Goal: Information Seeking & Learning: Learn about a topic

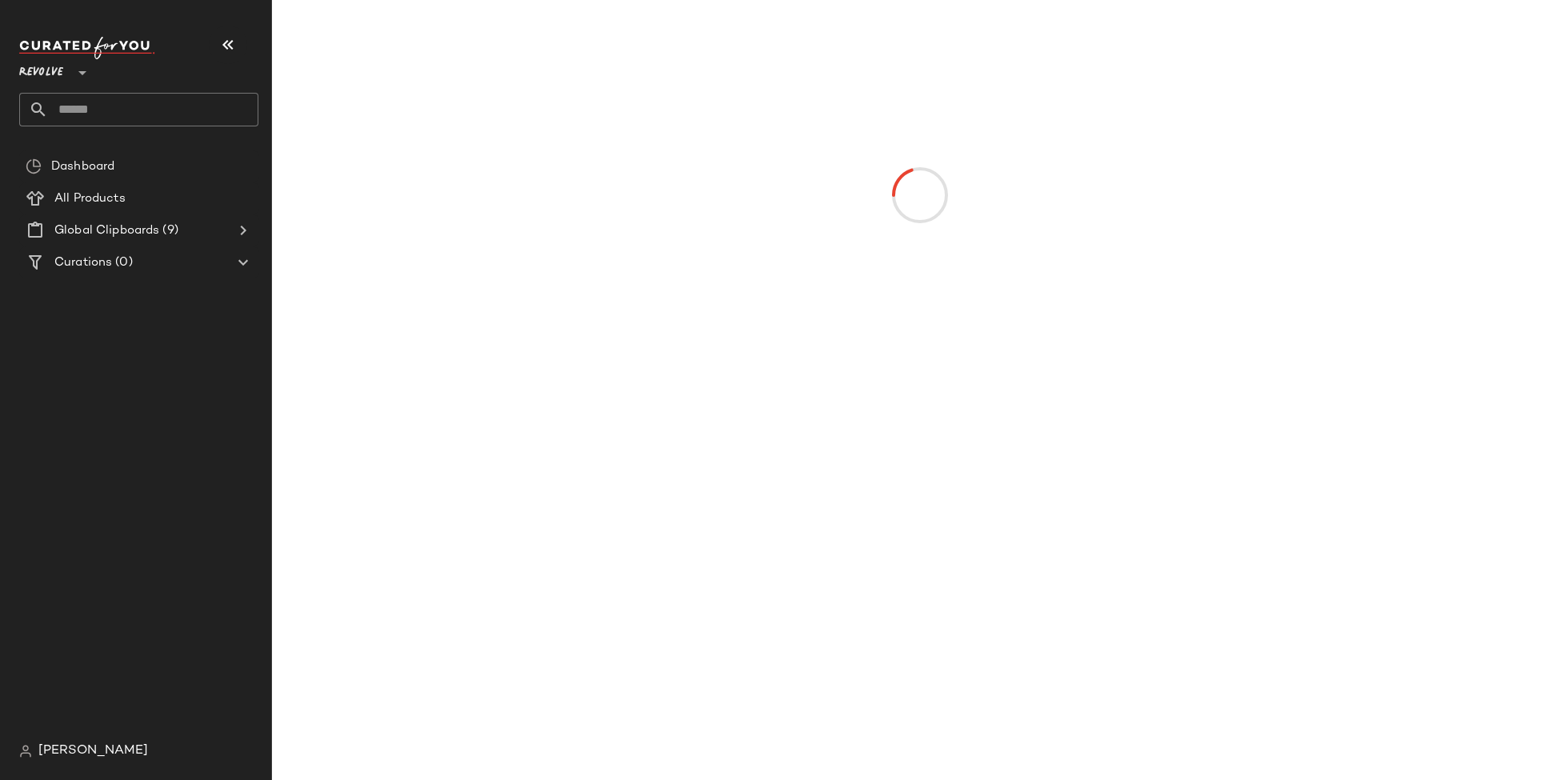
click at [61, 70] on span "Revolve" at bounding box center [41, 69] width 44 height 28
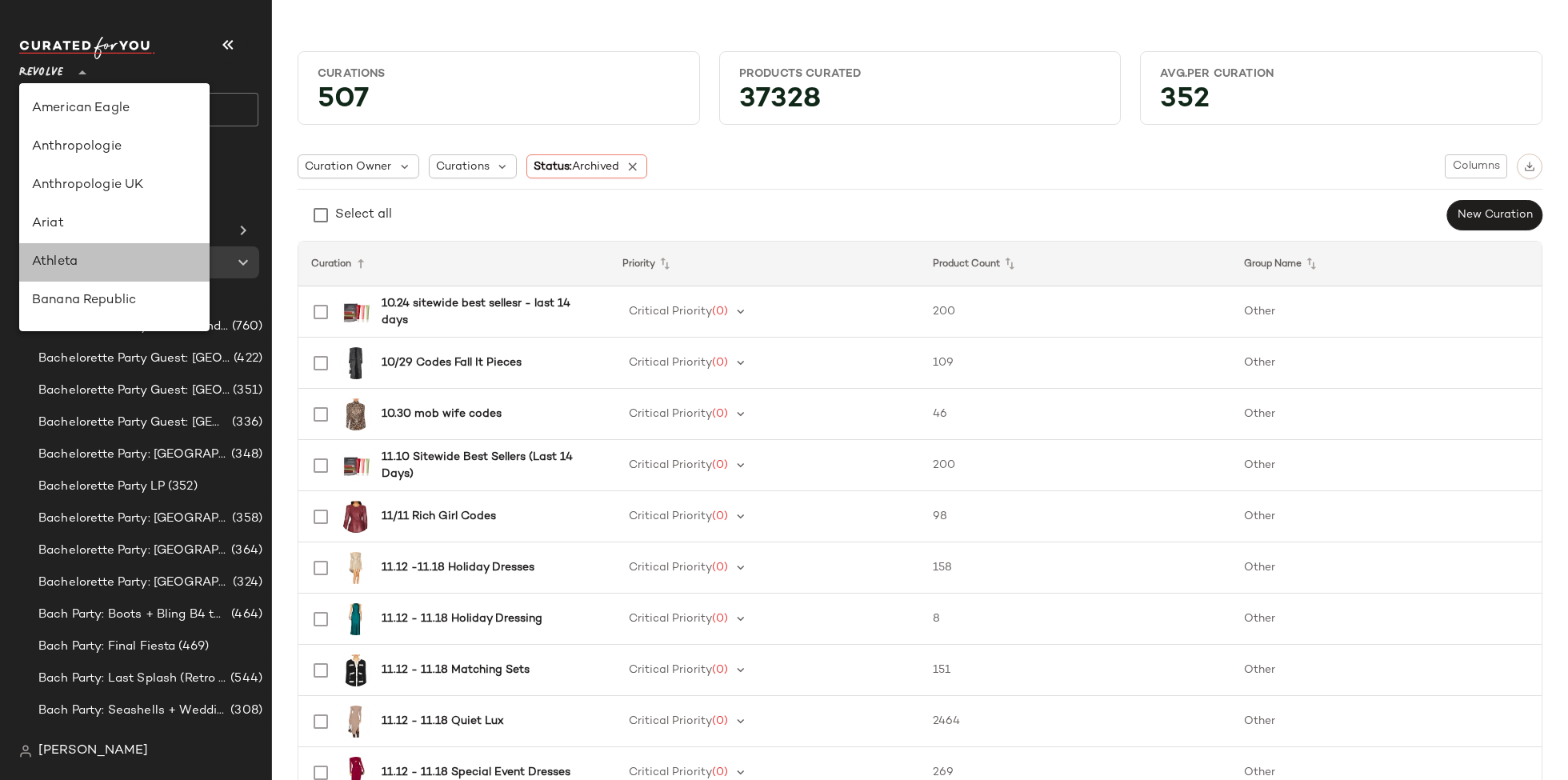
click at [116, 271] on div "Athleta" at bounding box center [114, 262] width 165 height 19
type input "**"
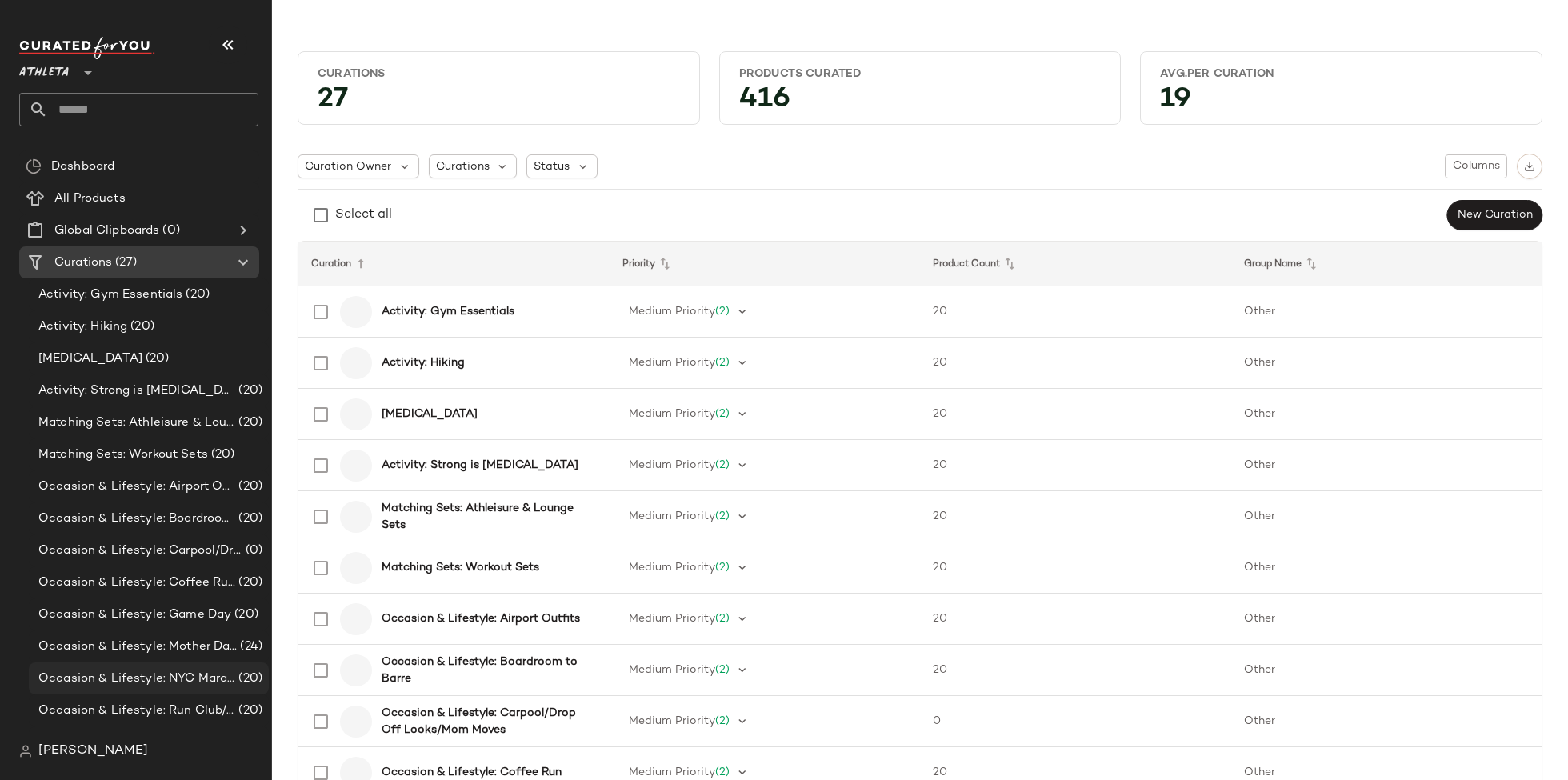
scroll to position [407, 0]
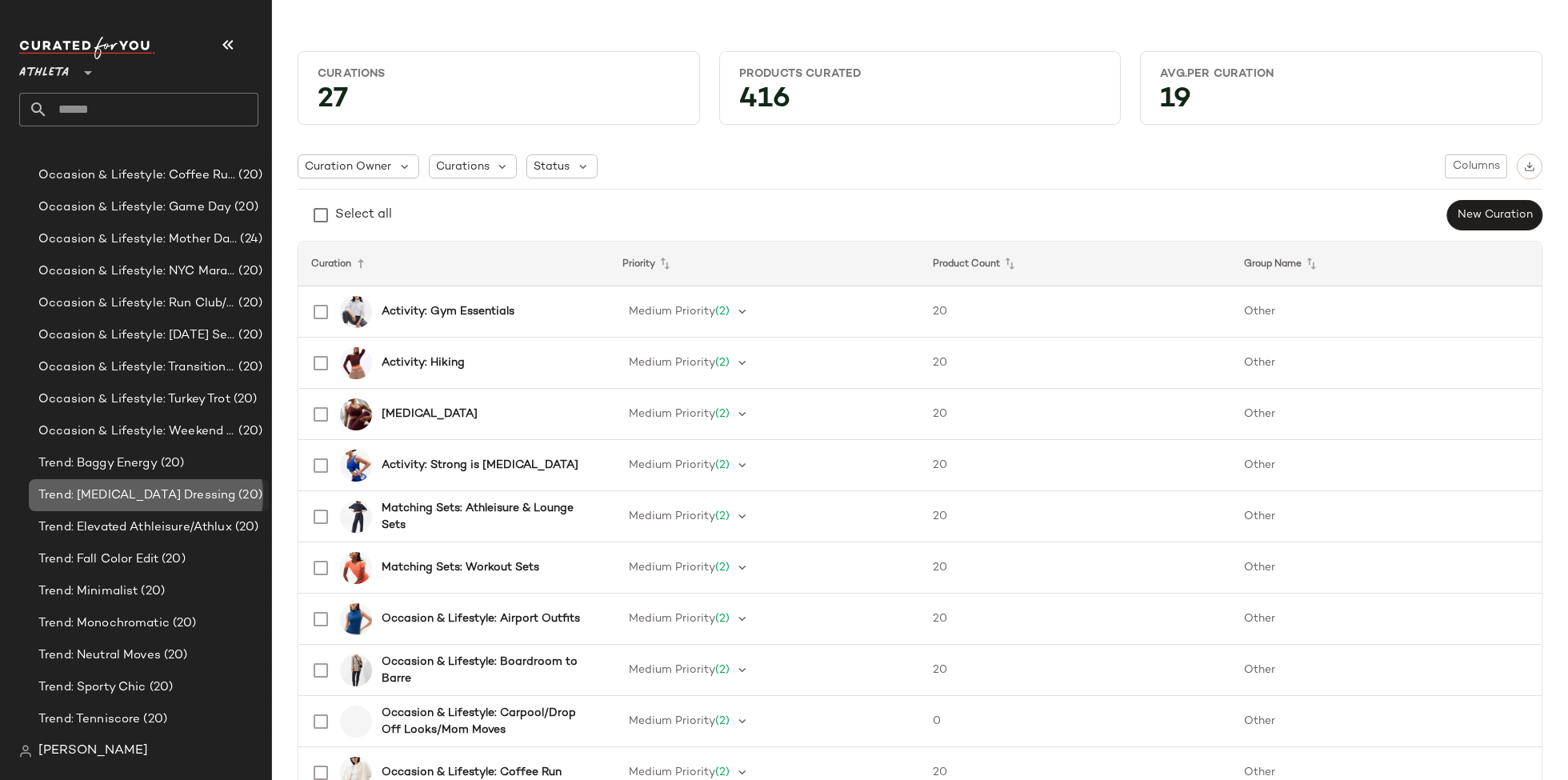
click at [177, 493] on span "Trend: [MEDICAL_DATA] Dressing" at bounding box center [137, 495] width 197 height 18
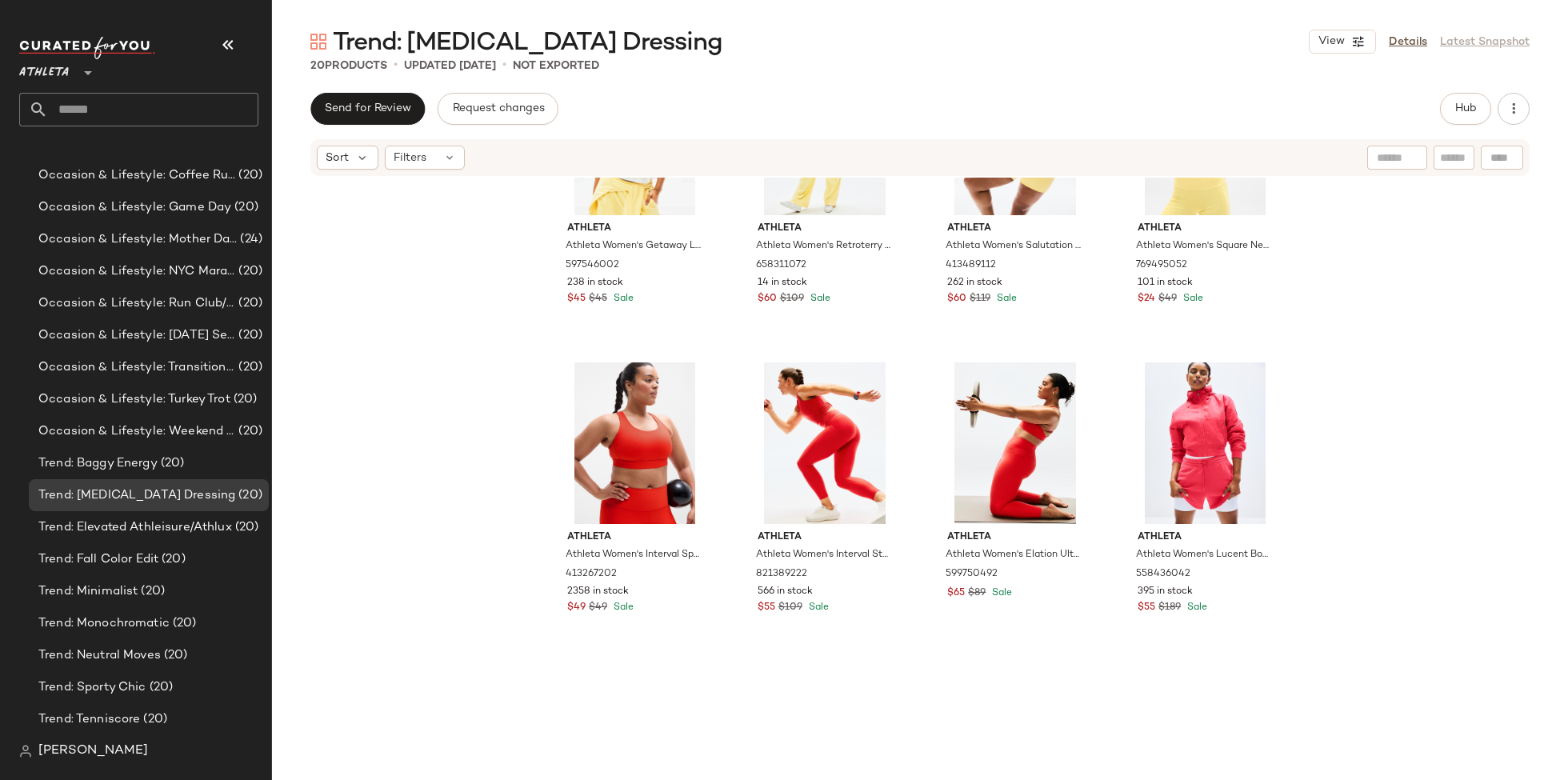
scroll to position [949, 0]
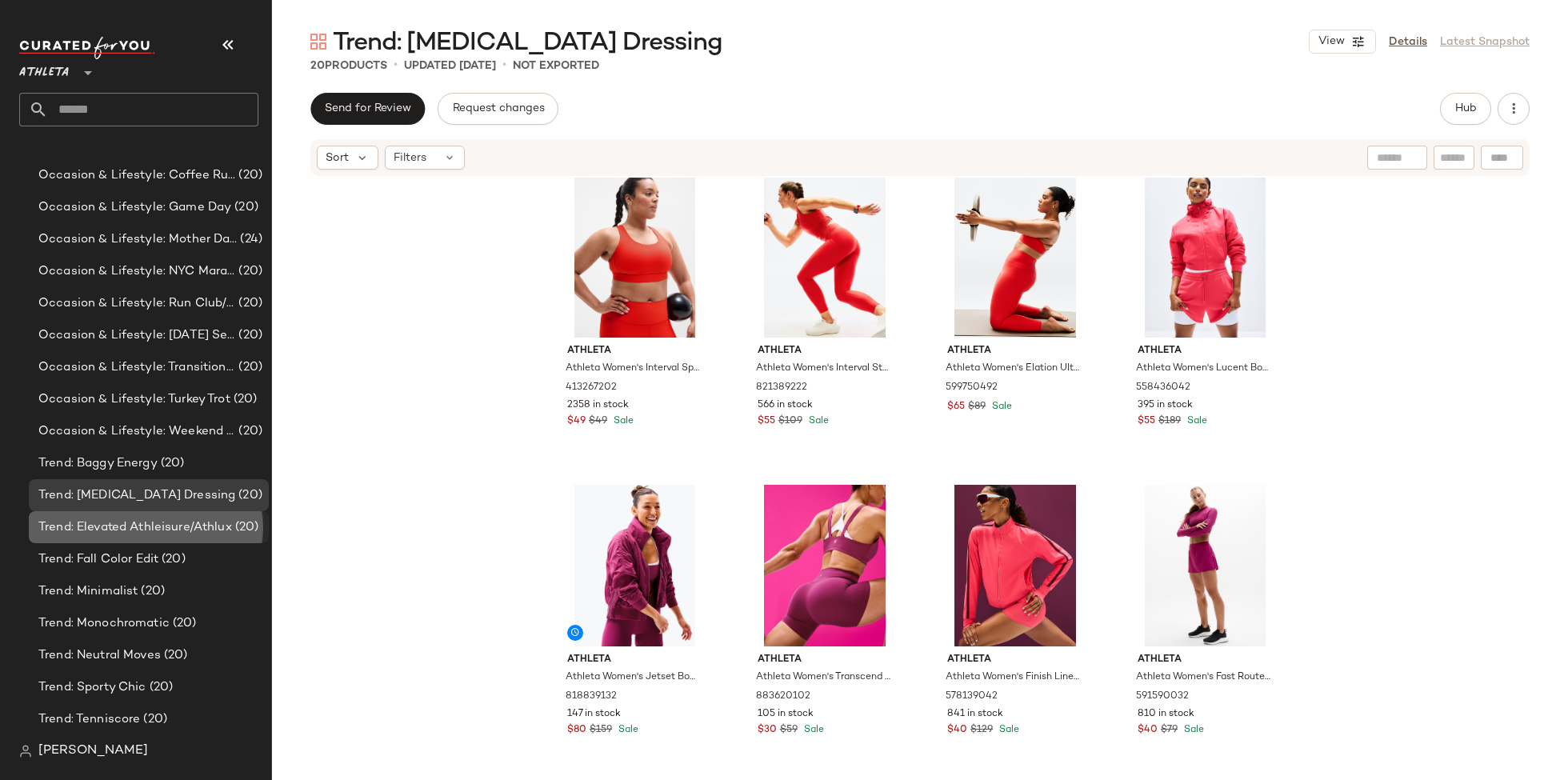
click at [224, 522] on span "Trend: Elevated Athleisure/Athlux" at bounding box center [135, 527] width 194 height 18
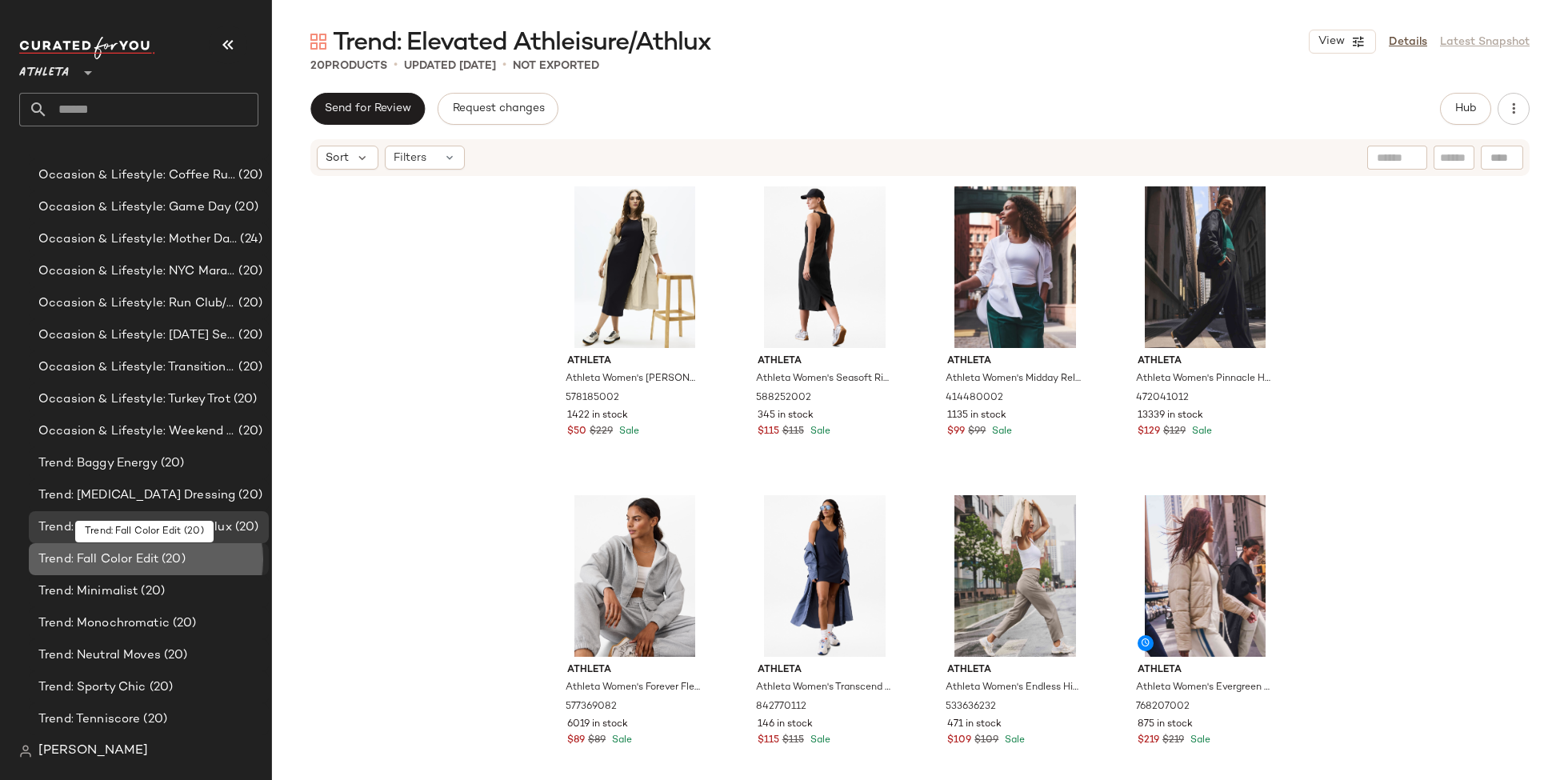
click at [209, 552] on div "Trend: Fall Color Edit (20)" at bounding box center [147, 560] width 229 height 18
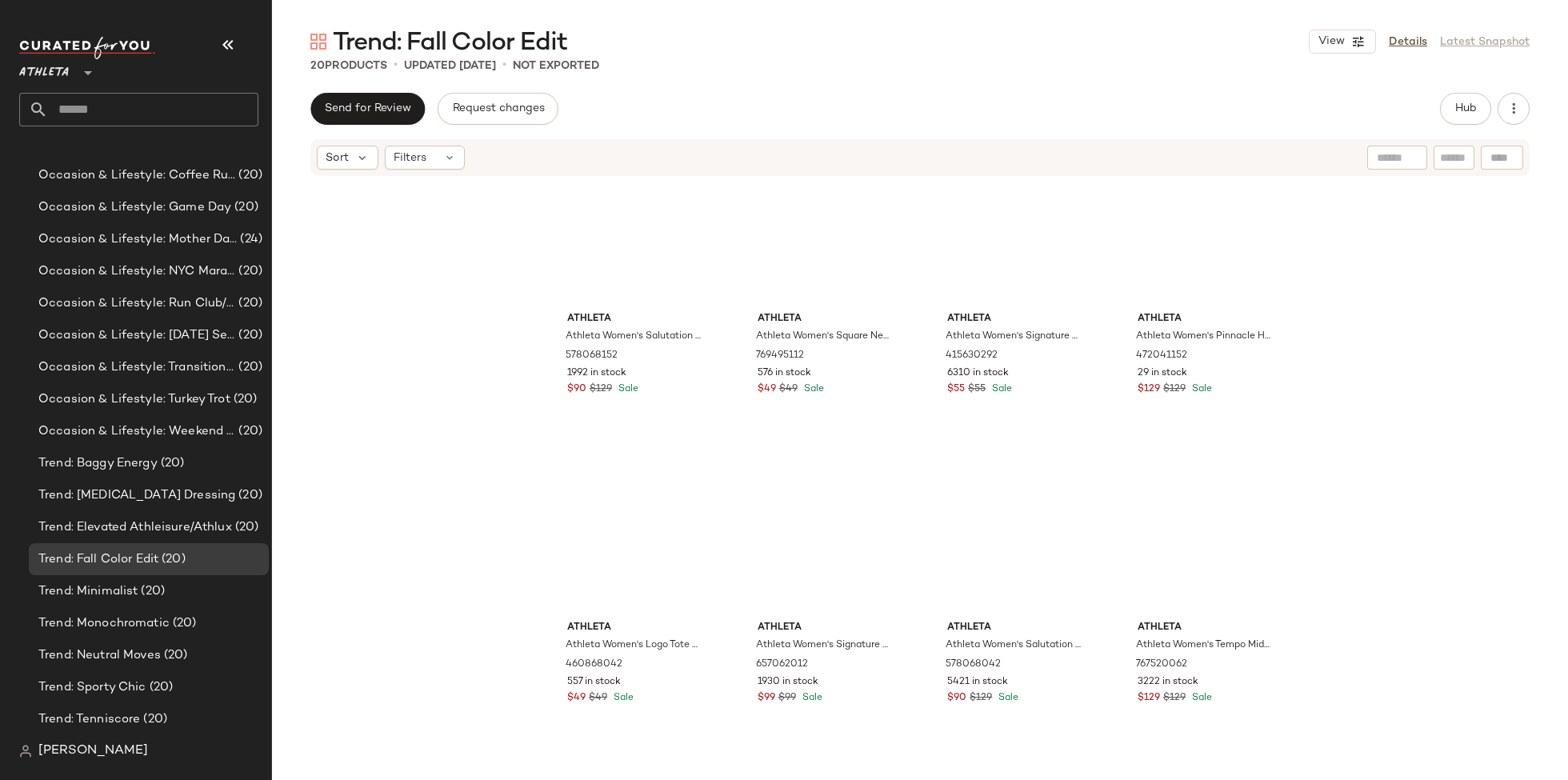
scroll to position [718, 0]
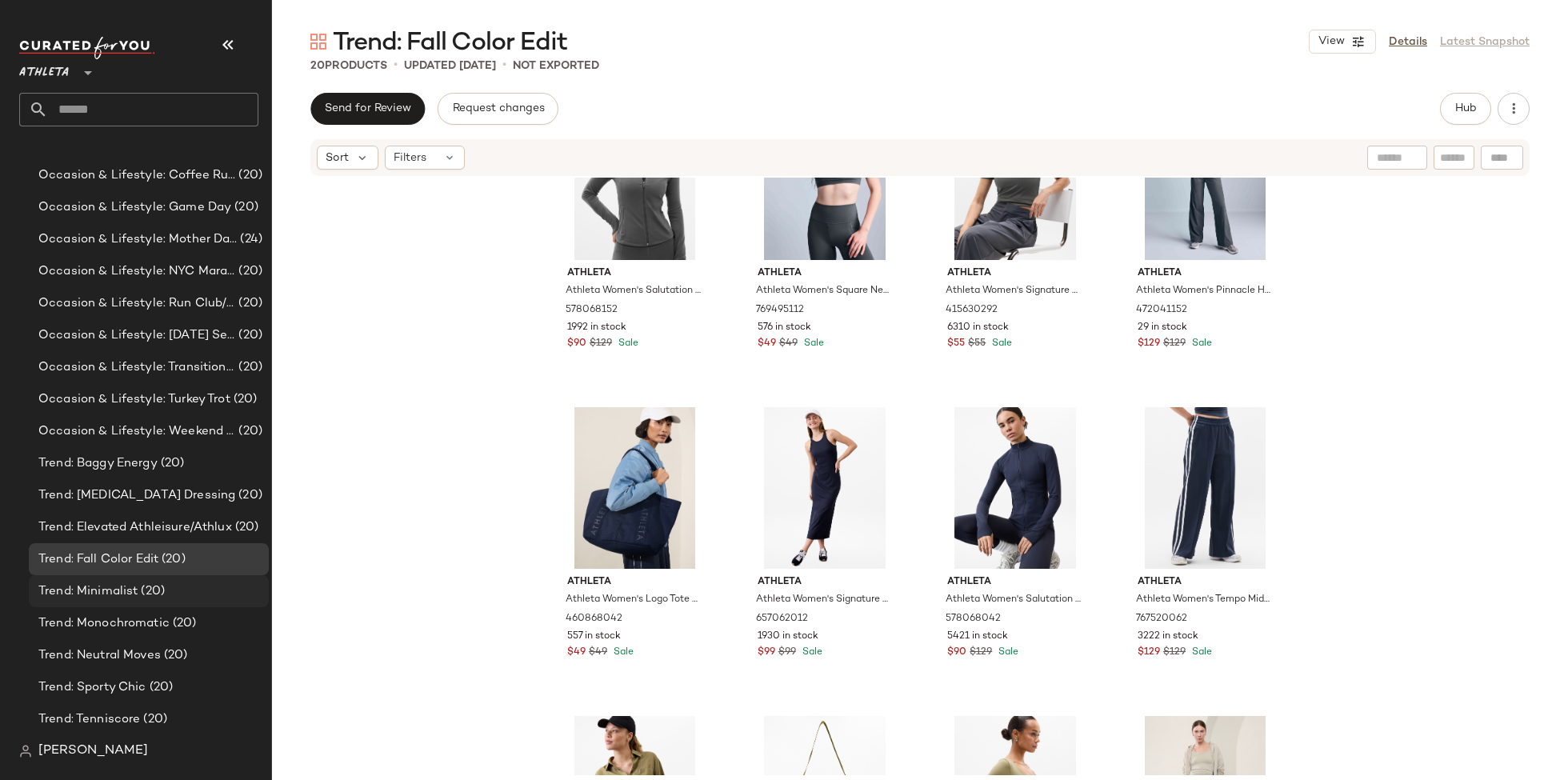
click at [199, 586] on div "Trend: Minimalist (20)" at bounding box center [147, 591] width 229 height 18
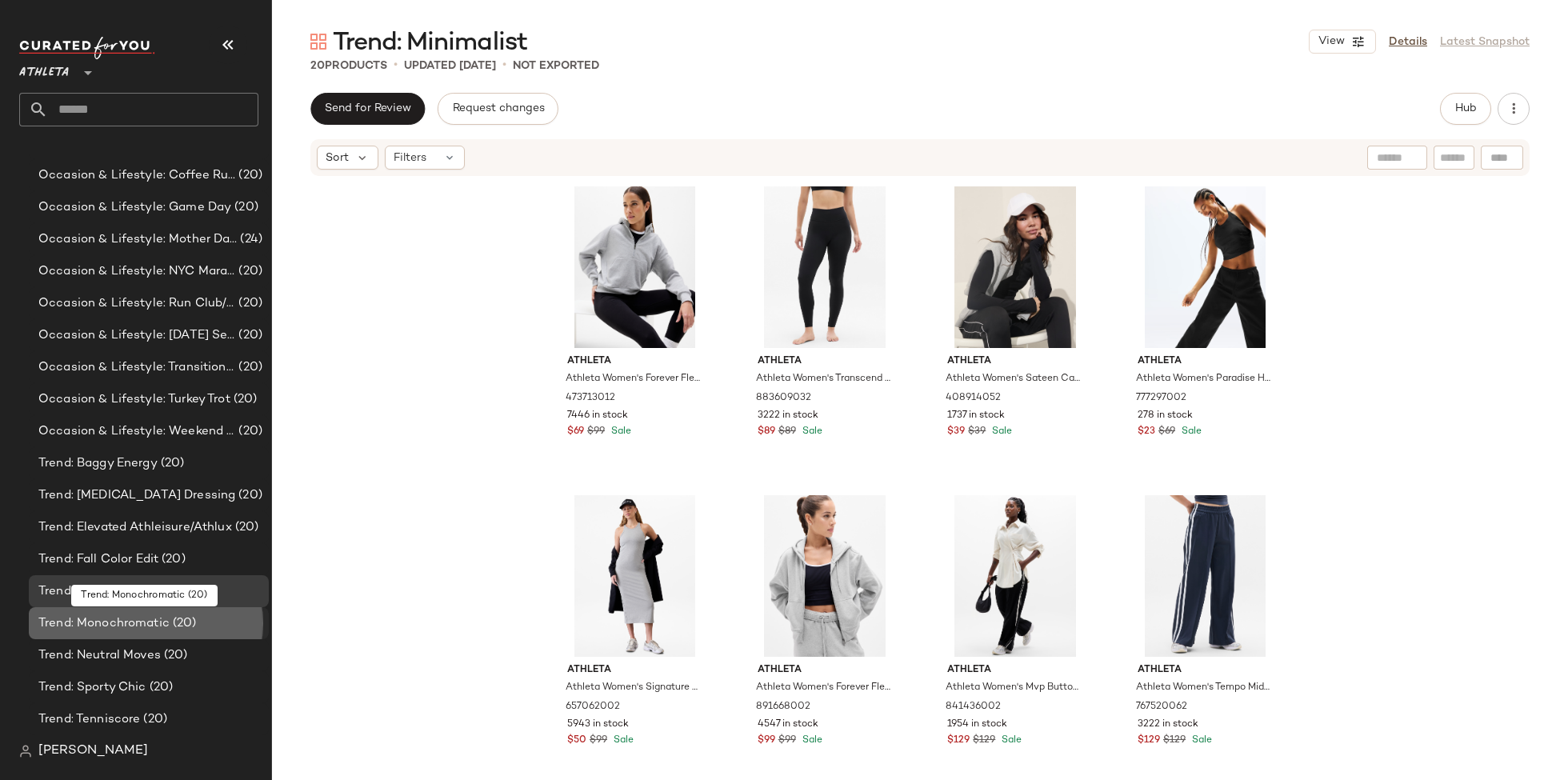
click at [199, 617] on div "Trend: Monochromatic (20)" at bounding box center [147, 623] width 229 height 18
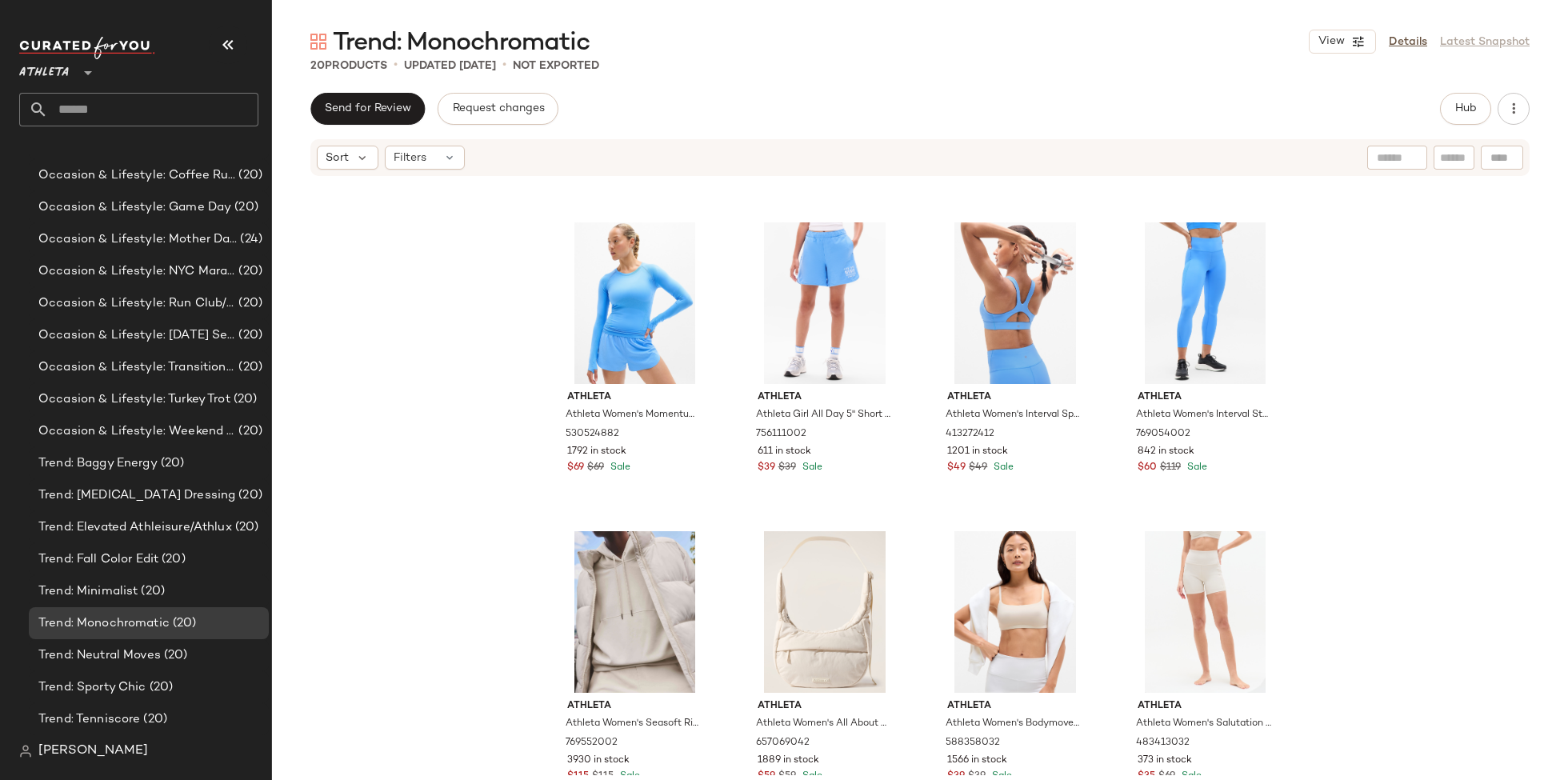
scroll to position [949, 0]
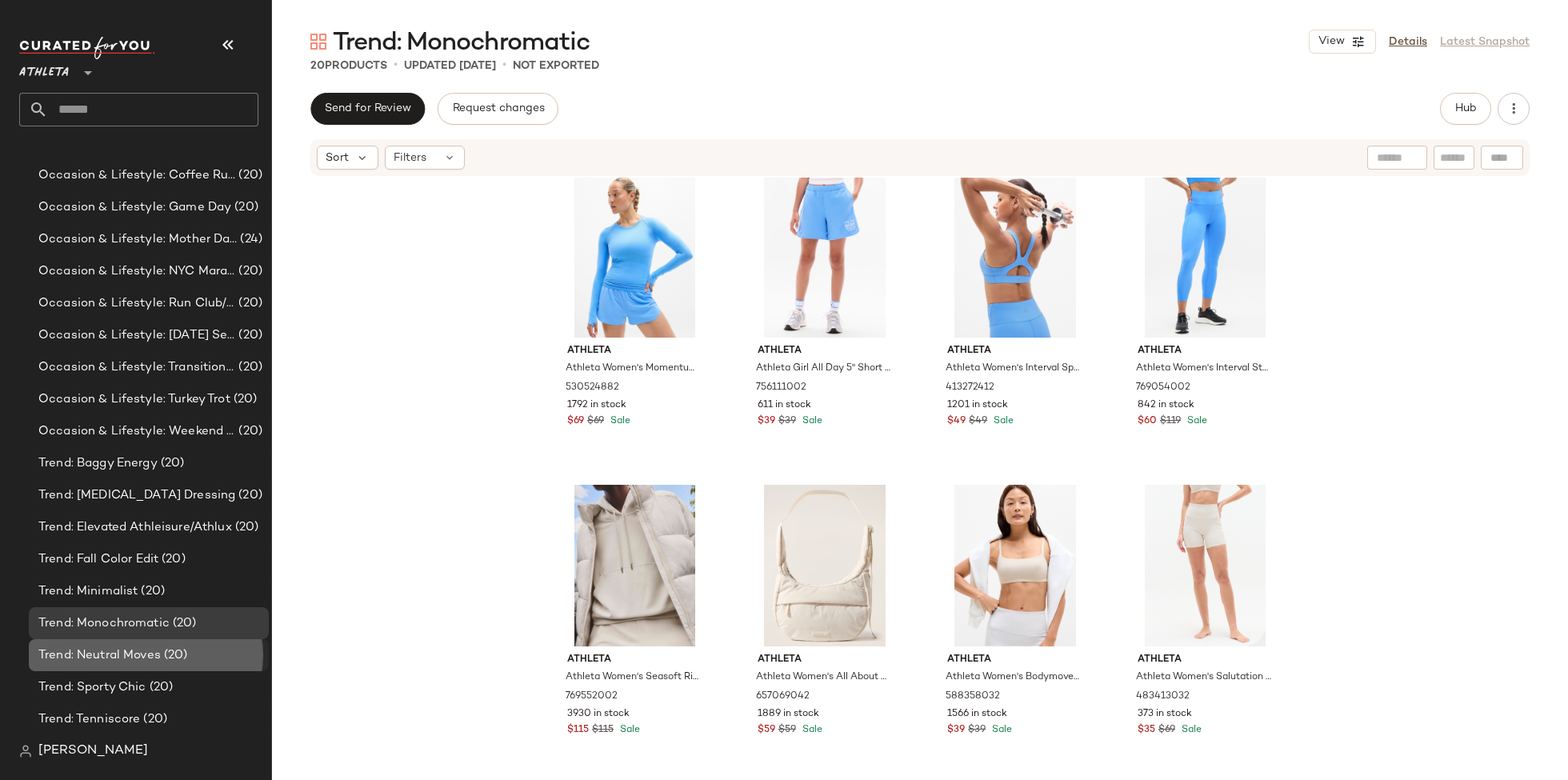
click at [215, 657] on div "Trend: Neutral Moves (20)" at bounding box center [147, 655] width 229 height 18
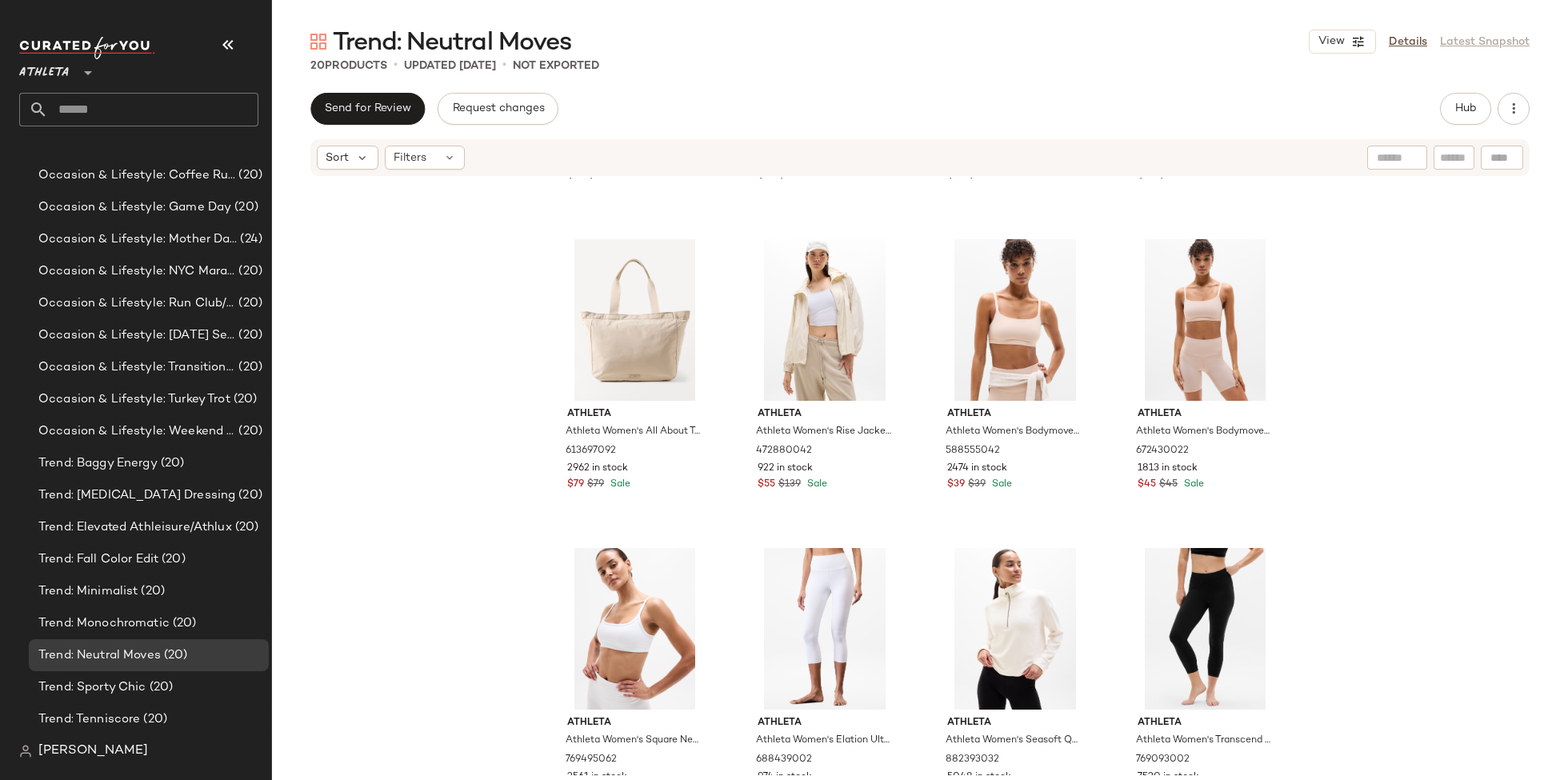
scroll to position [949, 0]
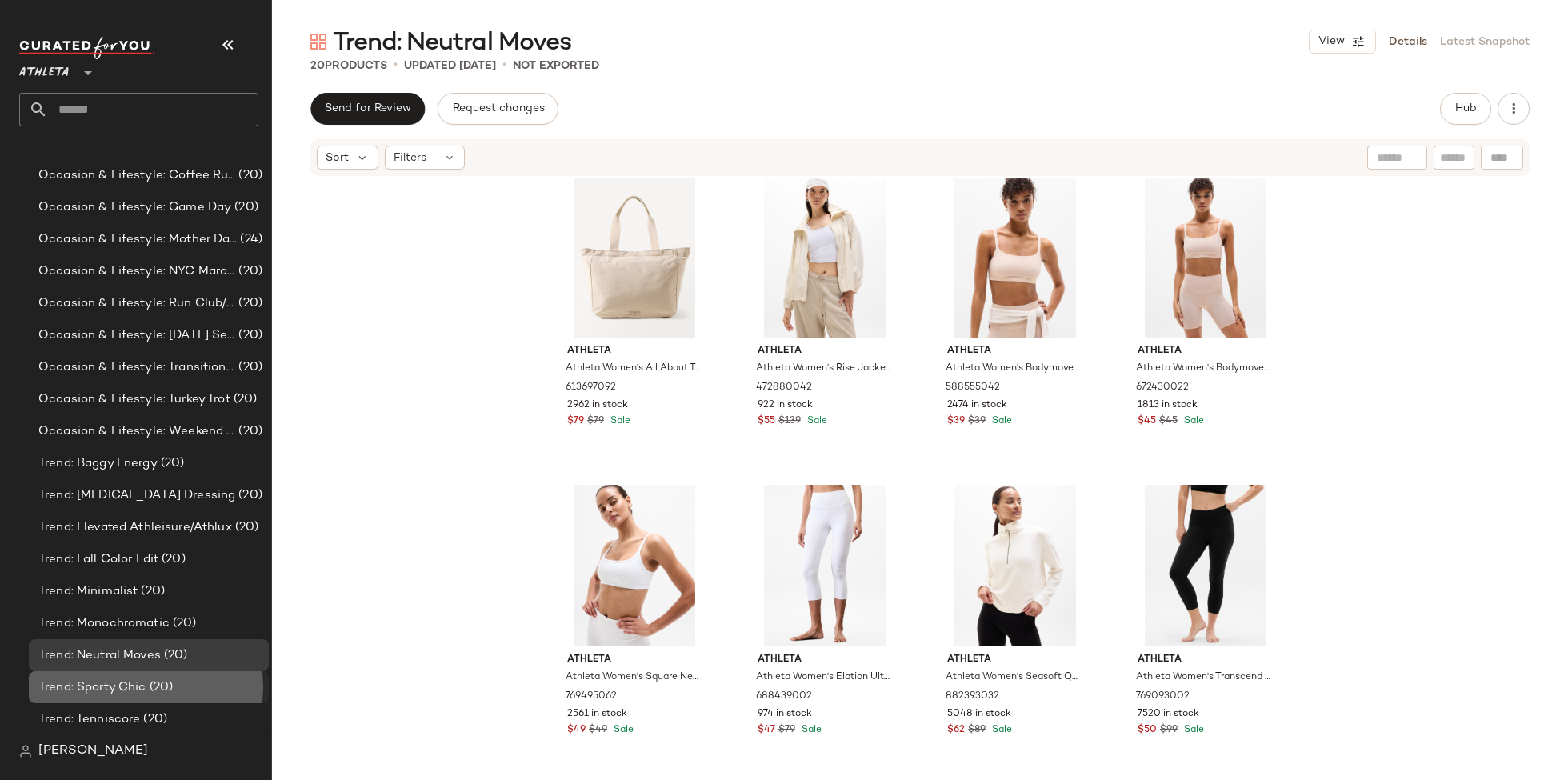
click at [177, 696] on div "Trend: Sporty Chic (20)" at bounding box center [148, 687] width 240 height 32
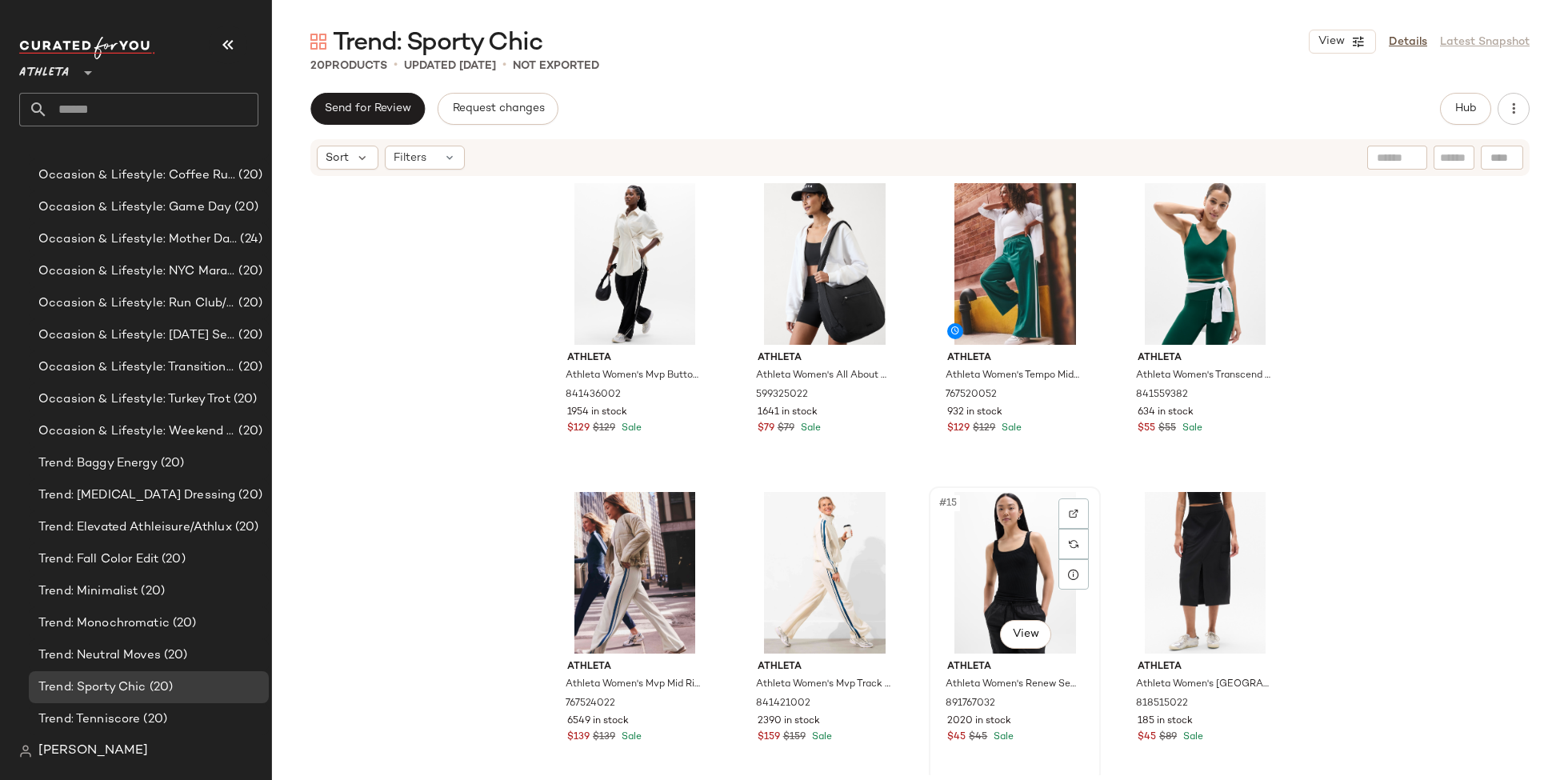
scroll to position [949, 0]
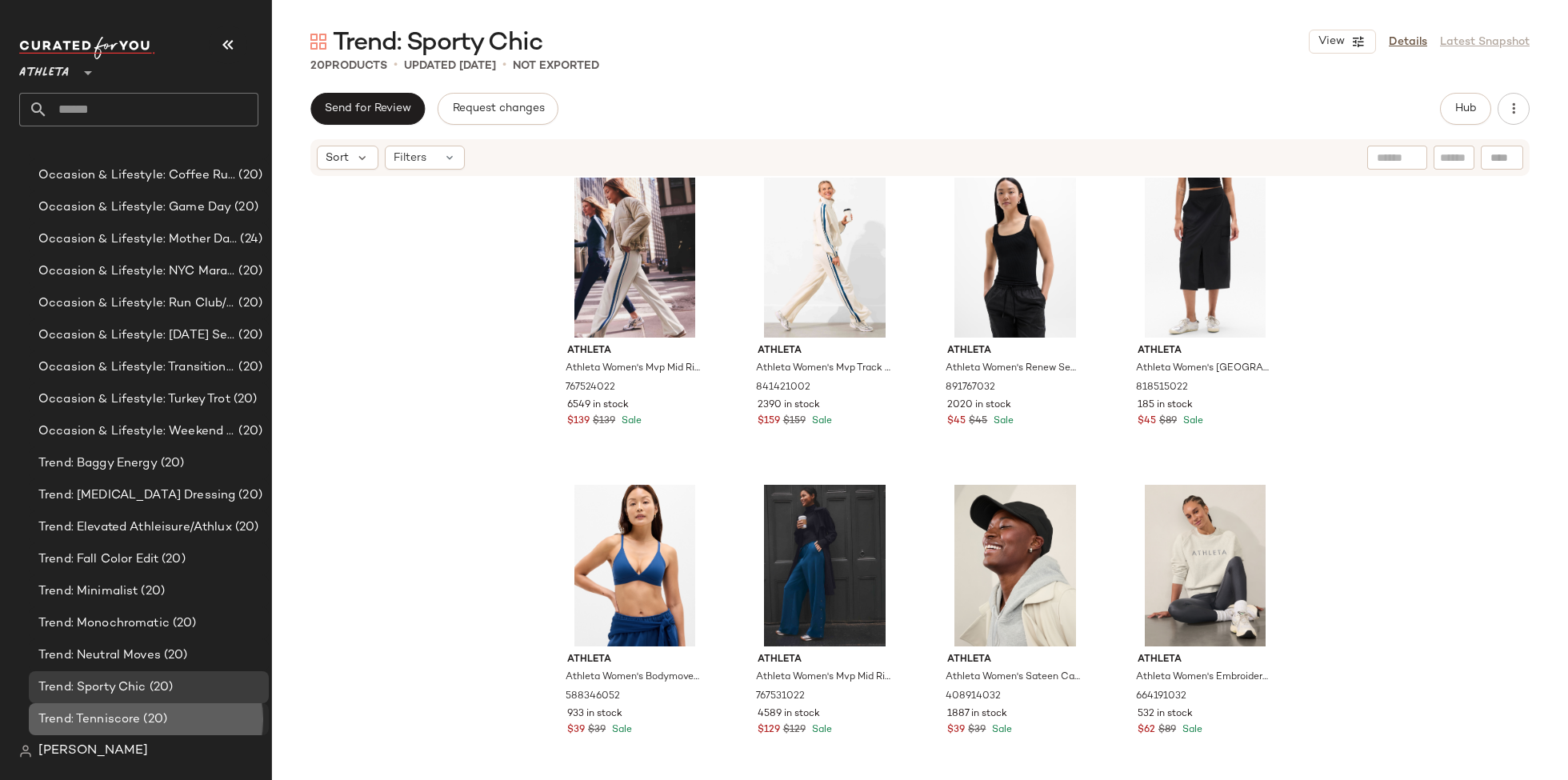
click at [113, 715] on span "Trend: Tenniscore" at bounding box center [89, 719] width 101 height 18
